Goal: Task Accomplishment & Management: Use online tool/utility

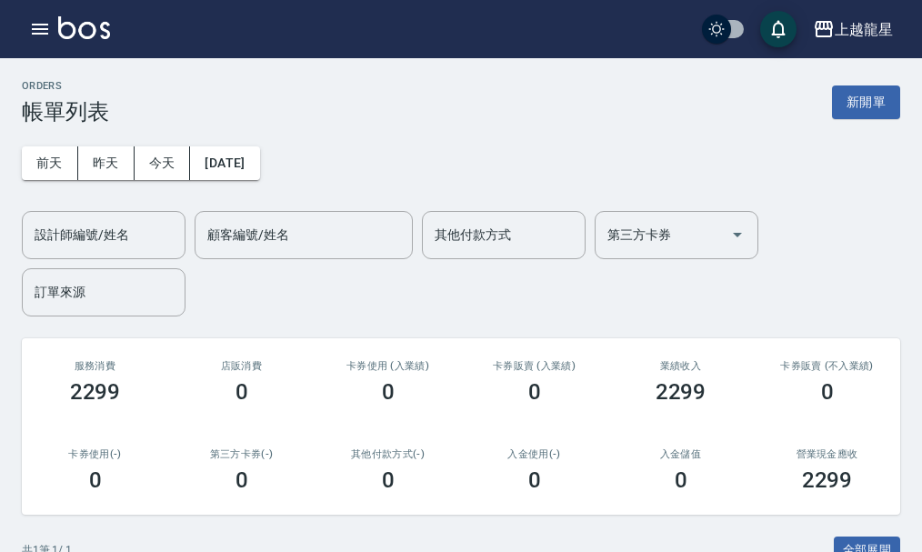
scroll to position [238, 0]
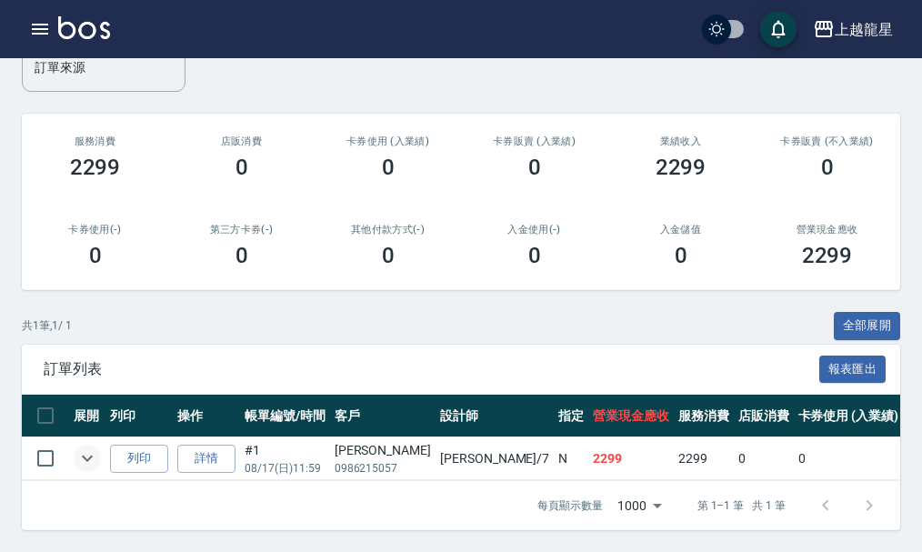
click at [93, 447] on icon "expand row" at bounding box center [87, 458] width 22 height 22
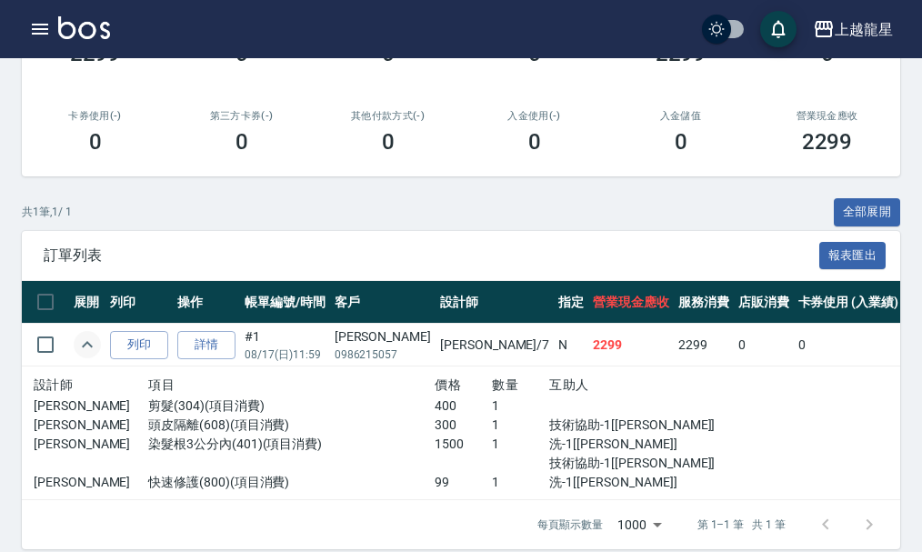
scroll to position [371, 0]
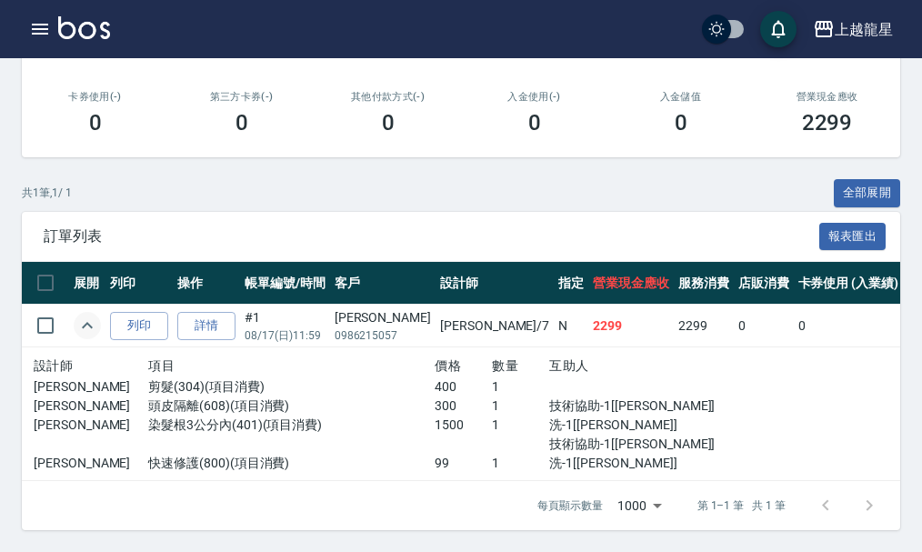
click at [96, 26] on img at bounding box center [84, 27] width 52 height 23
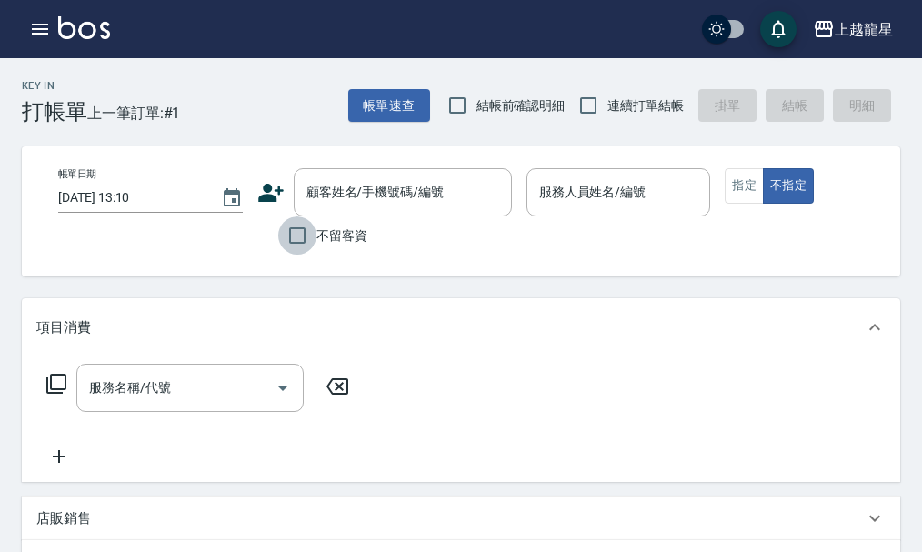
click at [305, 234] on input "不留客資" at bounding box center [297, 235] width 38 height 38
checkbox input "true"
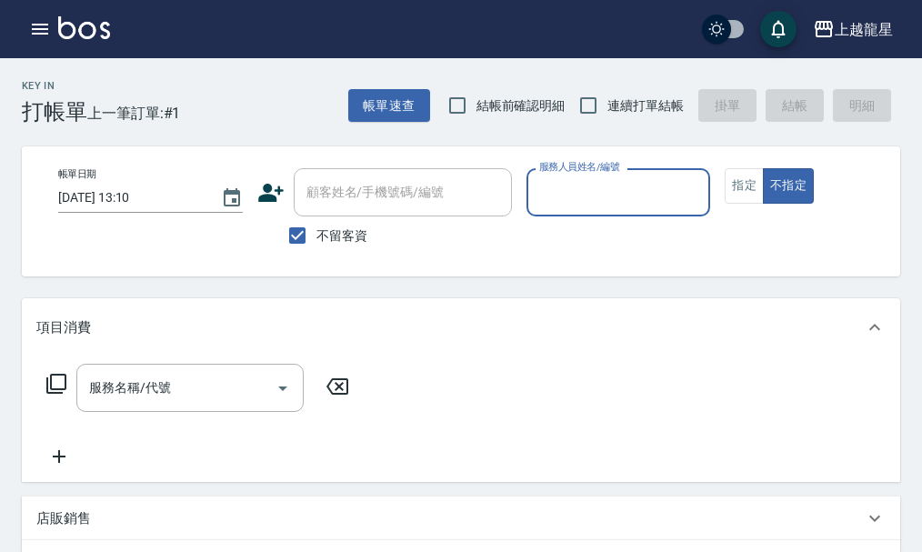
click at [557, 195] on input "服務人員姓名/編號" at bounding box center [619, 192] width 168 height 32
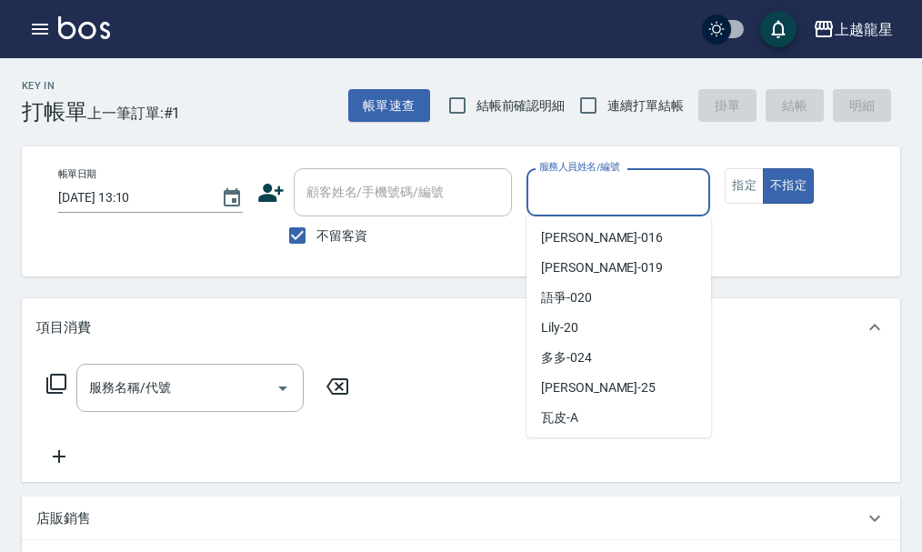
scroll to position [334, 0]
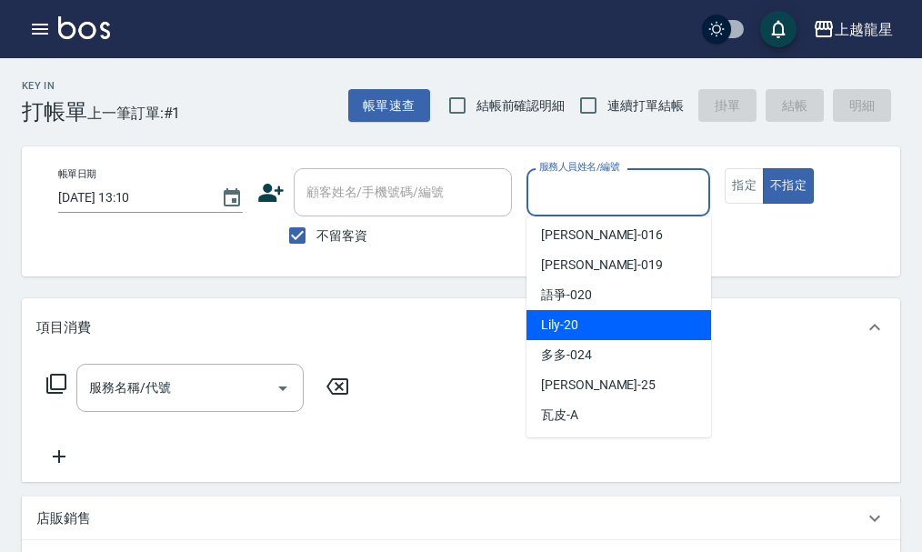
click at [596, 311] on div "Lily -20" at bounding box center [619, 325] width 185 height 30
type input "Lily-20"
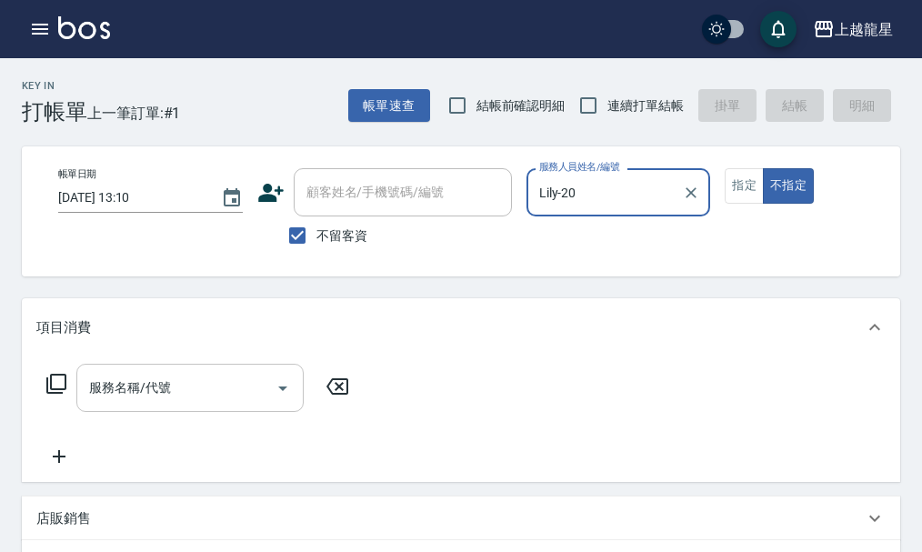
click at [130, 401] on div "服務名稱/代號 服務名稱/代號" at bounding box center [189, 388] width 227 height 48
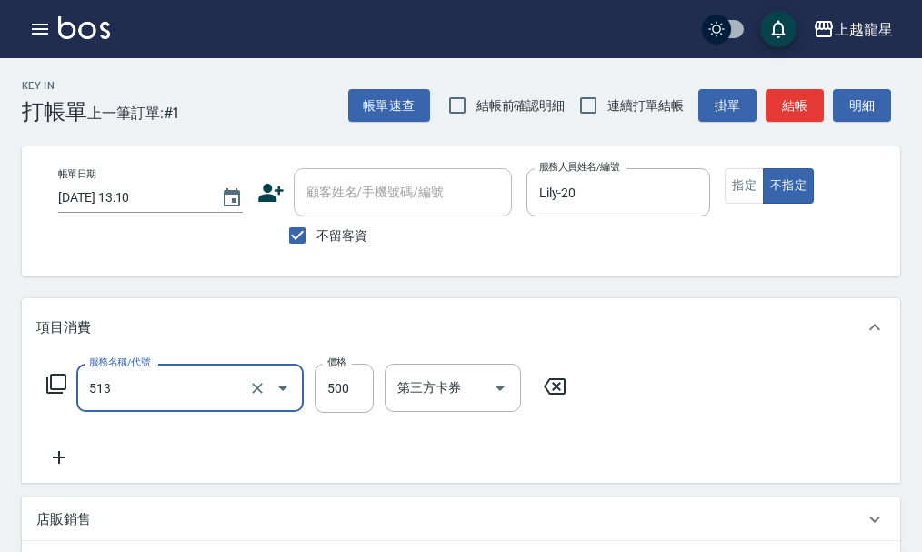
type input "SPA健康洗(513)"
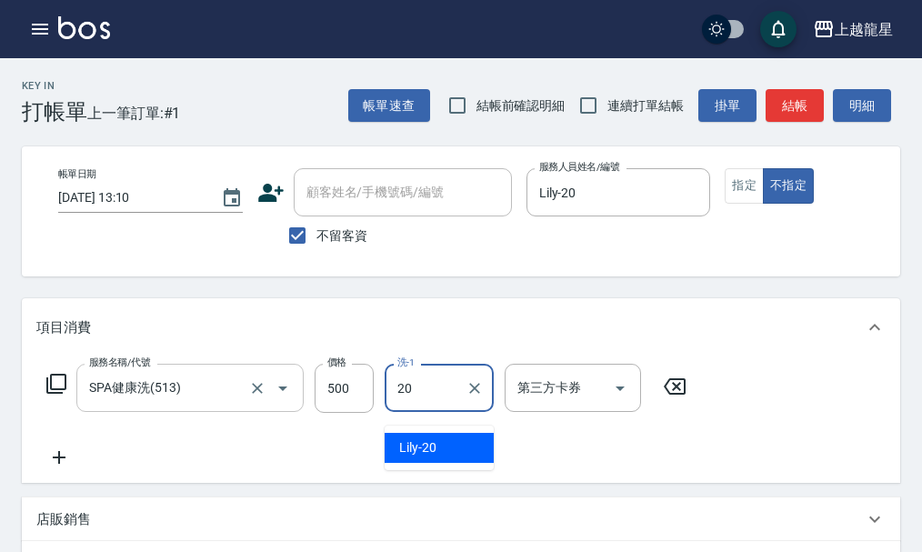
type input "Lily-20"
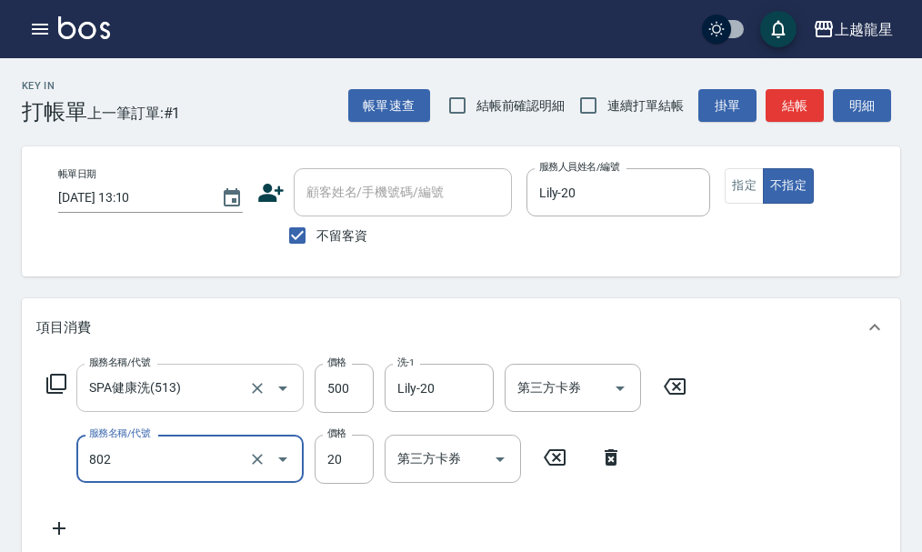
type input "潤絲(802)"
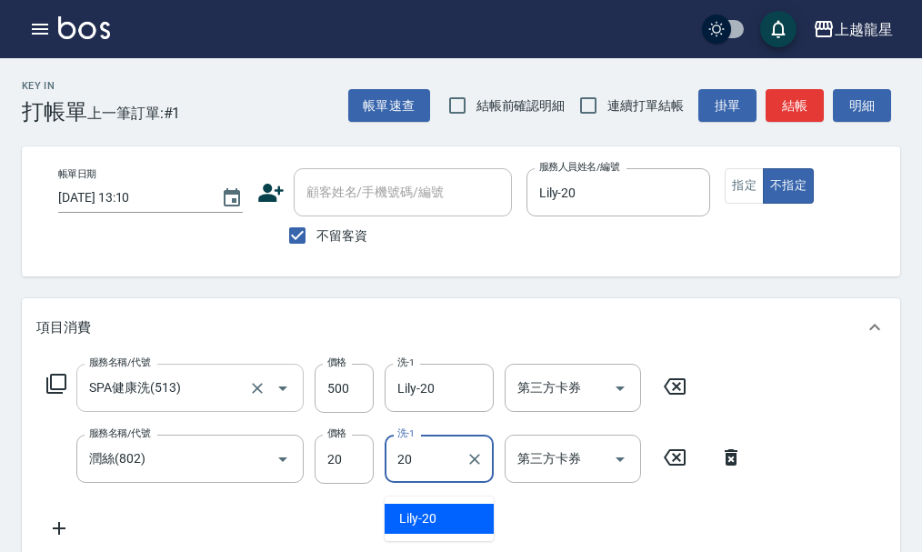
type input "Lily-20"
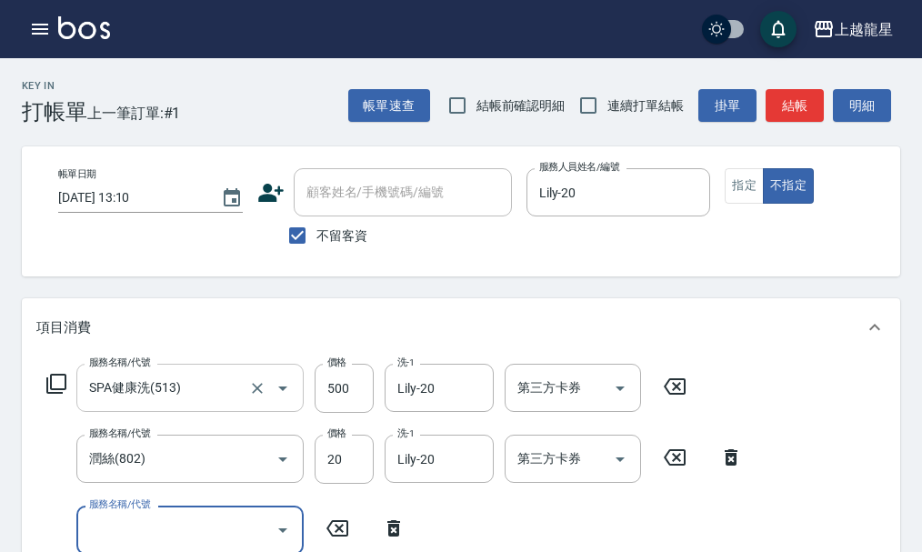
scroll to position [8, 0]
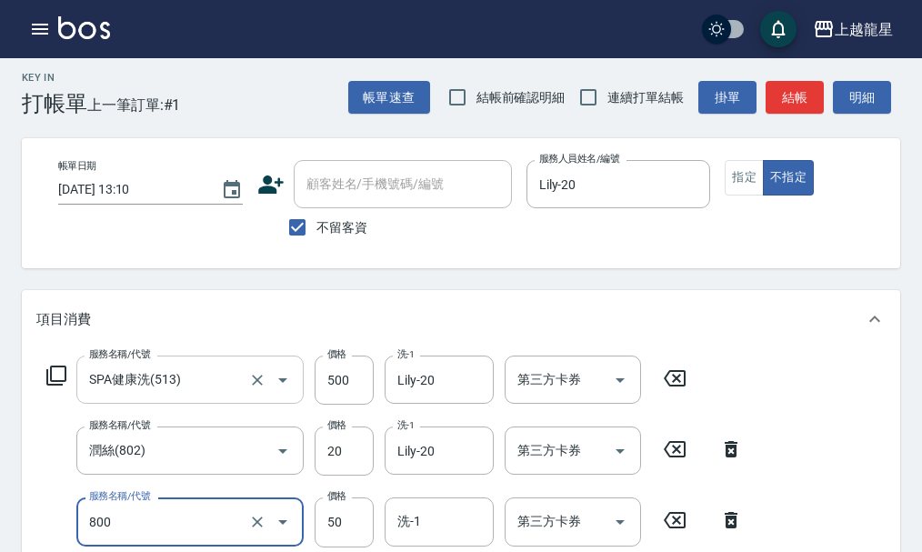
type input "快速修護(800)"
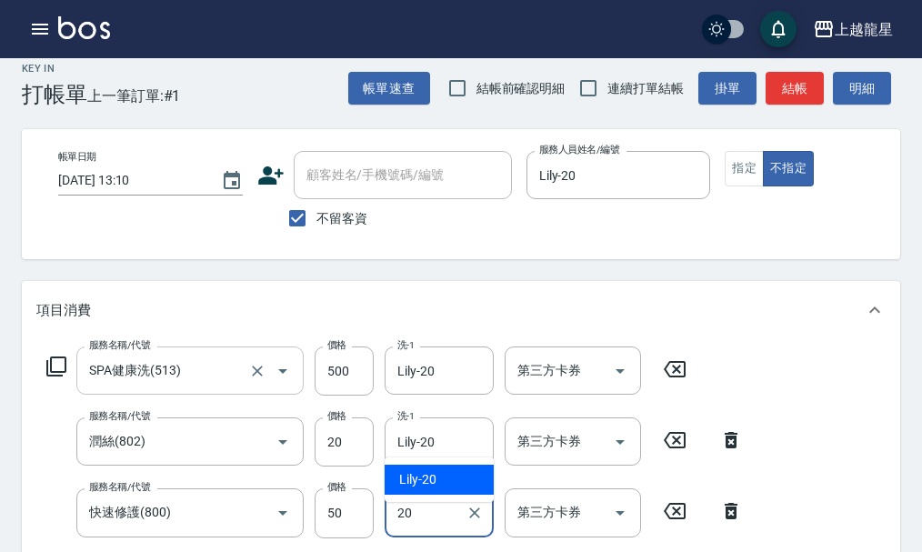
type input "Lily-20"
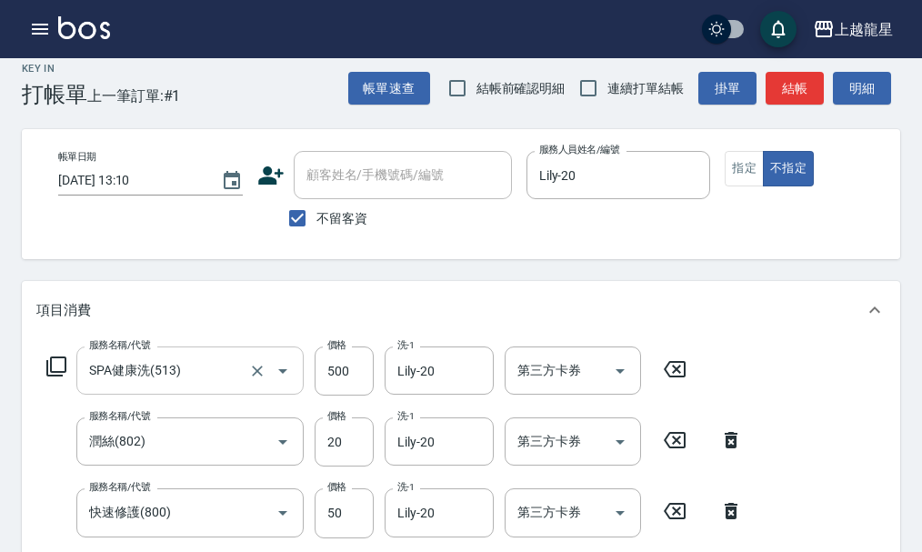
scroll to position [339, 0]
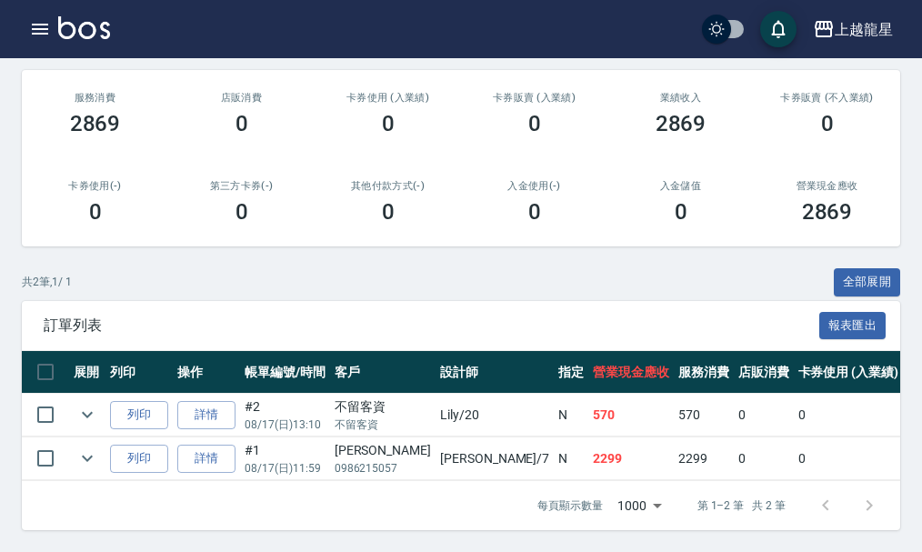
scroll to position [282, 0]
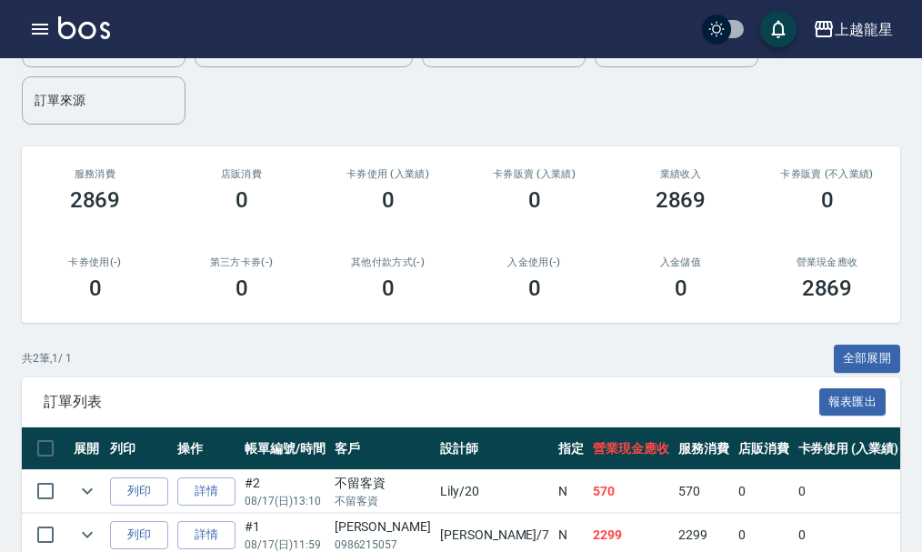
scroll to position [282, 0]
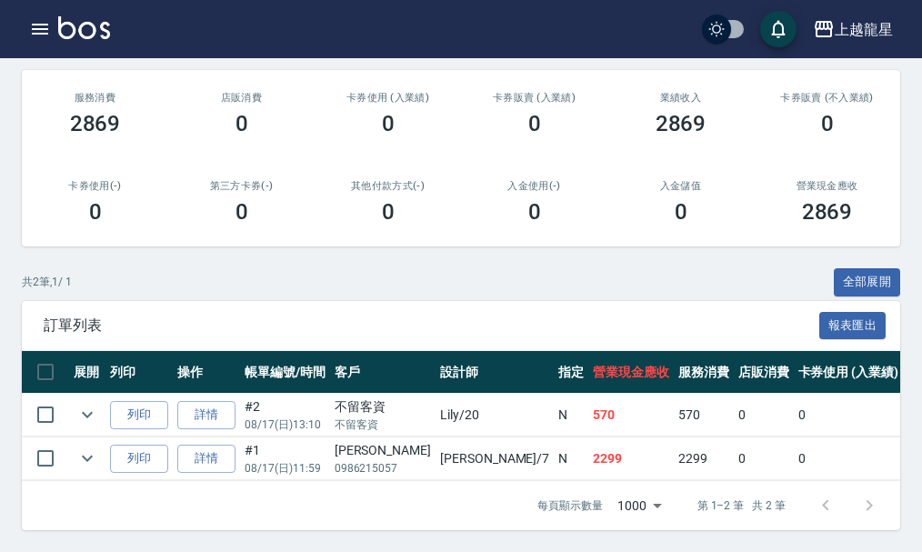
click at [82, 35] on img at bounding box center [84, 27] width 52 height 23
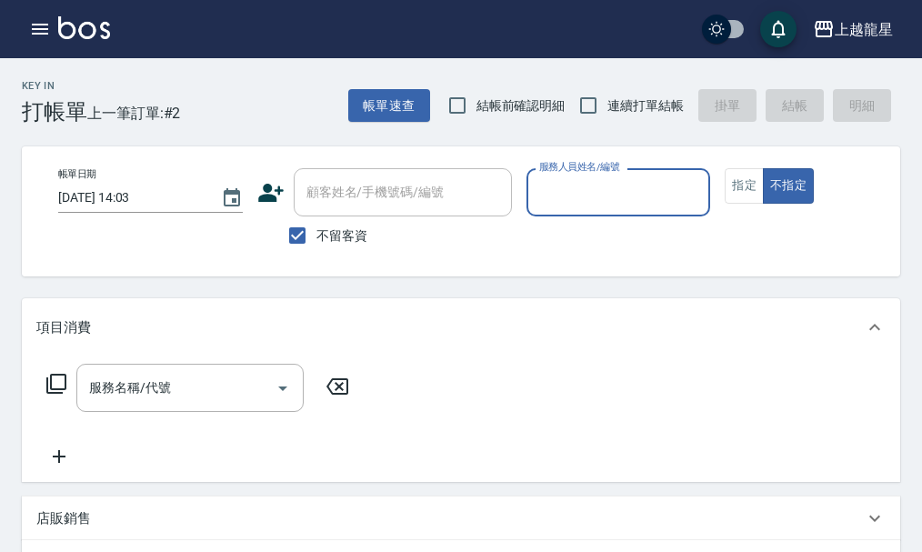
click at [571, 182] on input "服務人員姓名/編號" at bounding box center [619, 192] width 168 height 32
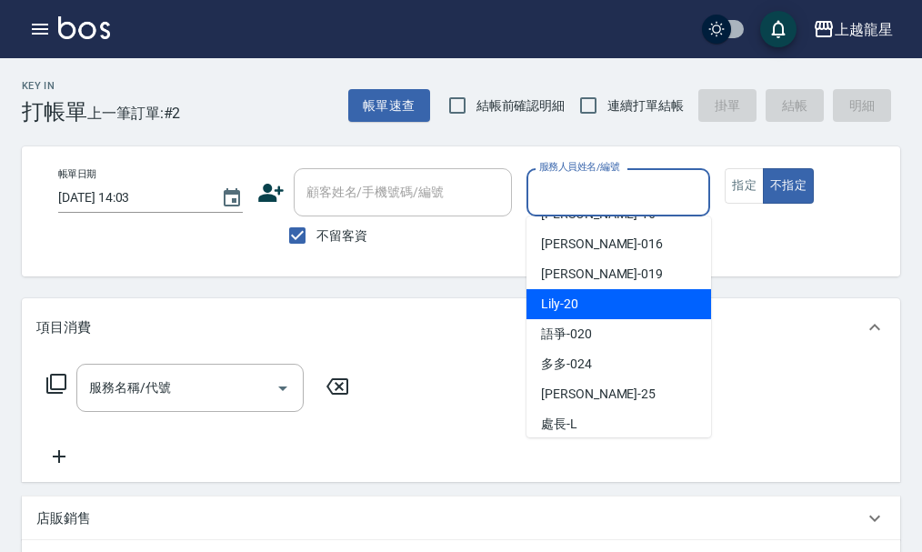
scroll to position [334, 0]
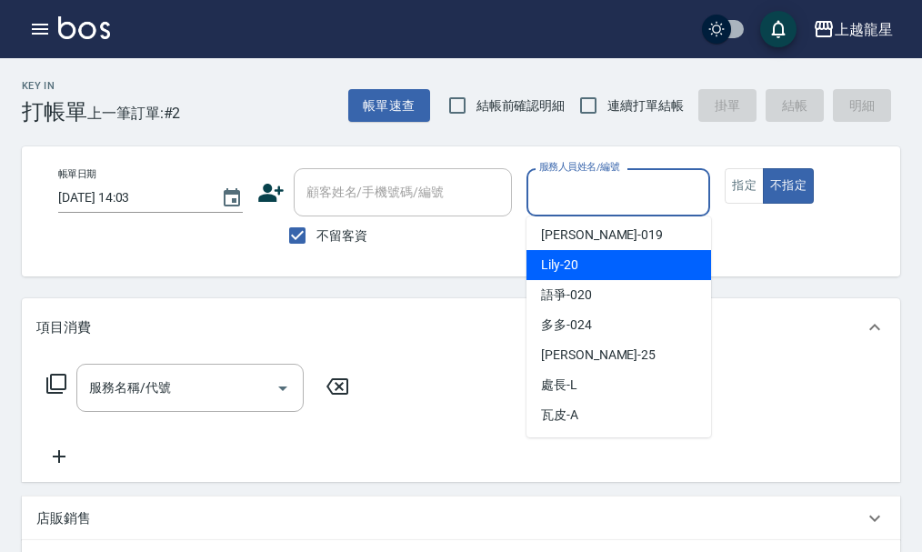
click at [583, 269] on div "Lily -20" at bounding box center [619, 265] width 185 height 30
type input "Lily-20"
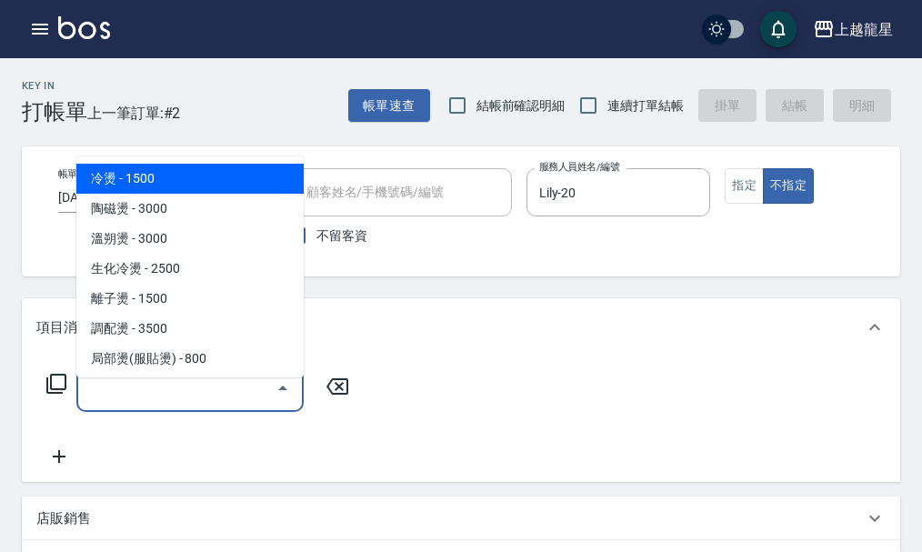
click at [142, 410] on div "服務名稱/代號 服務名稱/代號" at bounding box center [189, 388] width 227 height 48
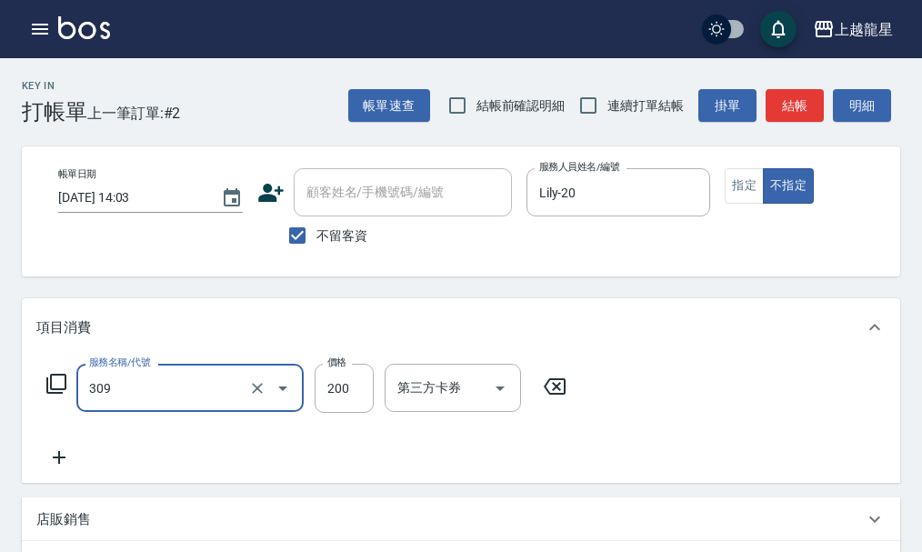
type input "剪髮(國小)(309)"
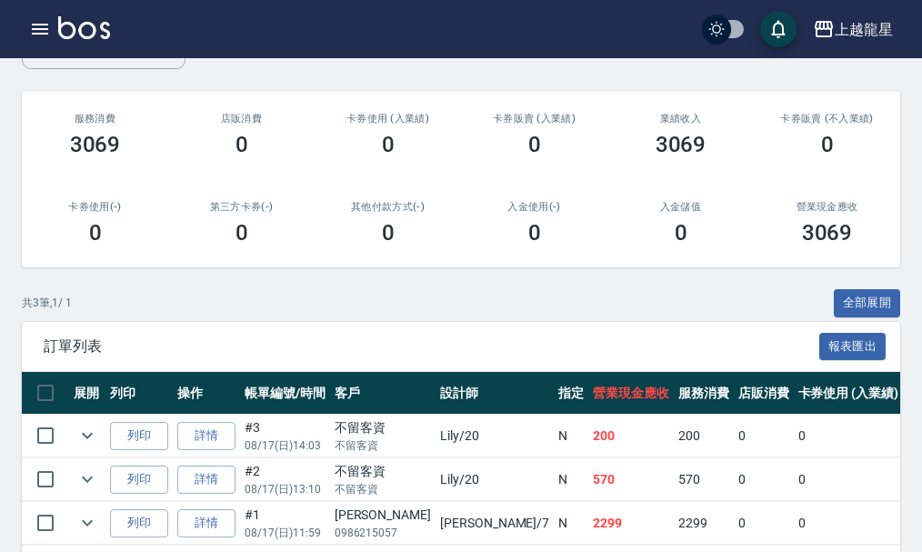
scroll to position [273, 0]
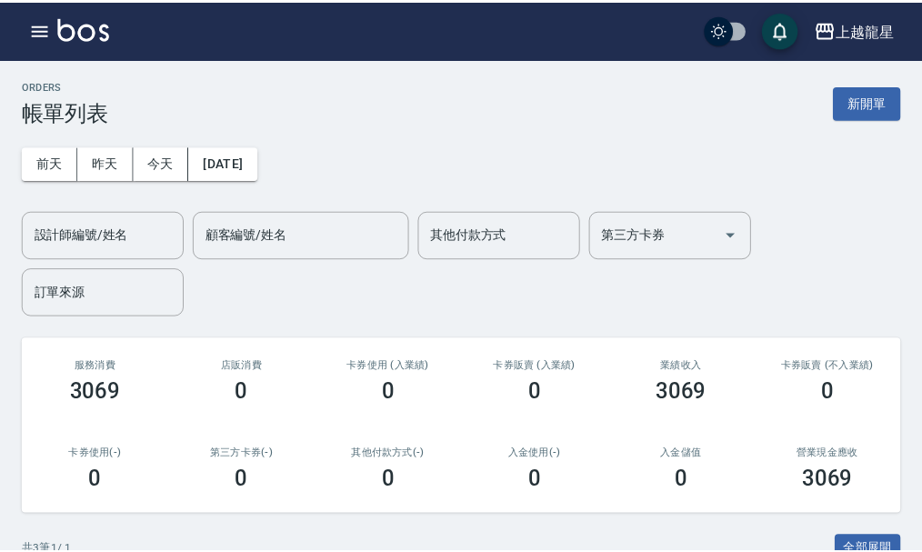
scroll to position [273, 0]
